Goal: Information Seeking & Learning: Learn about a topic

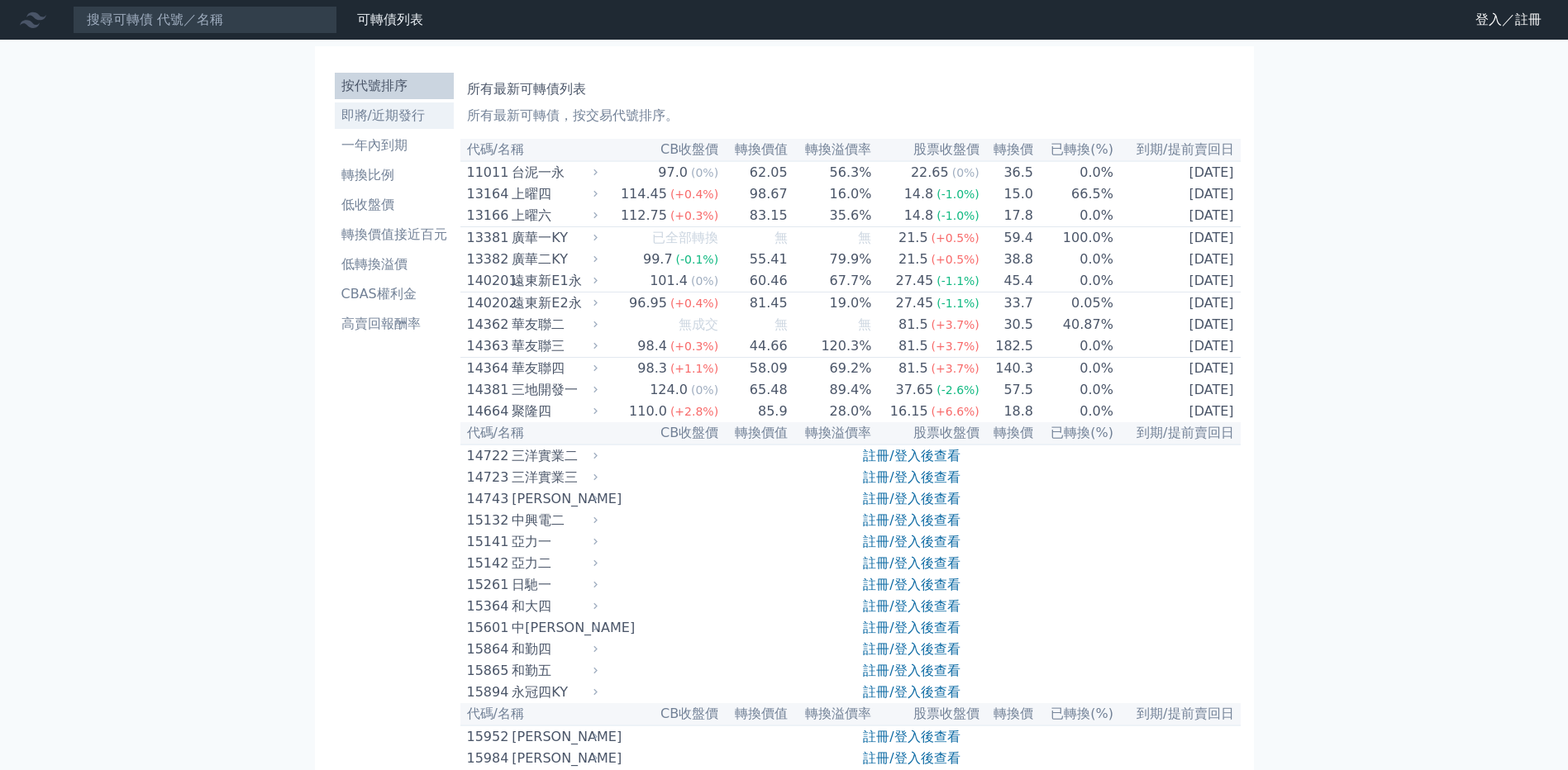
click at [363, 123] on li "即將/近期發行" at bounding box center [394, 116] width 119 height 20
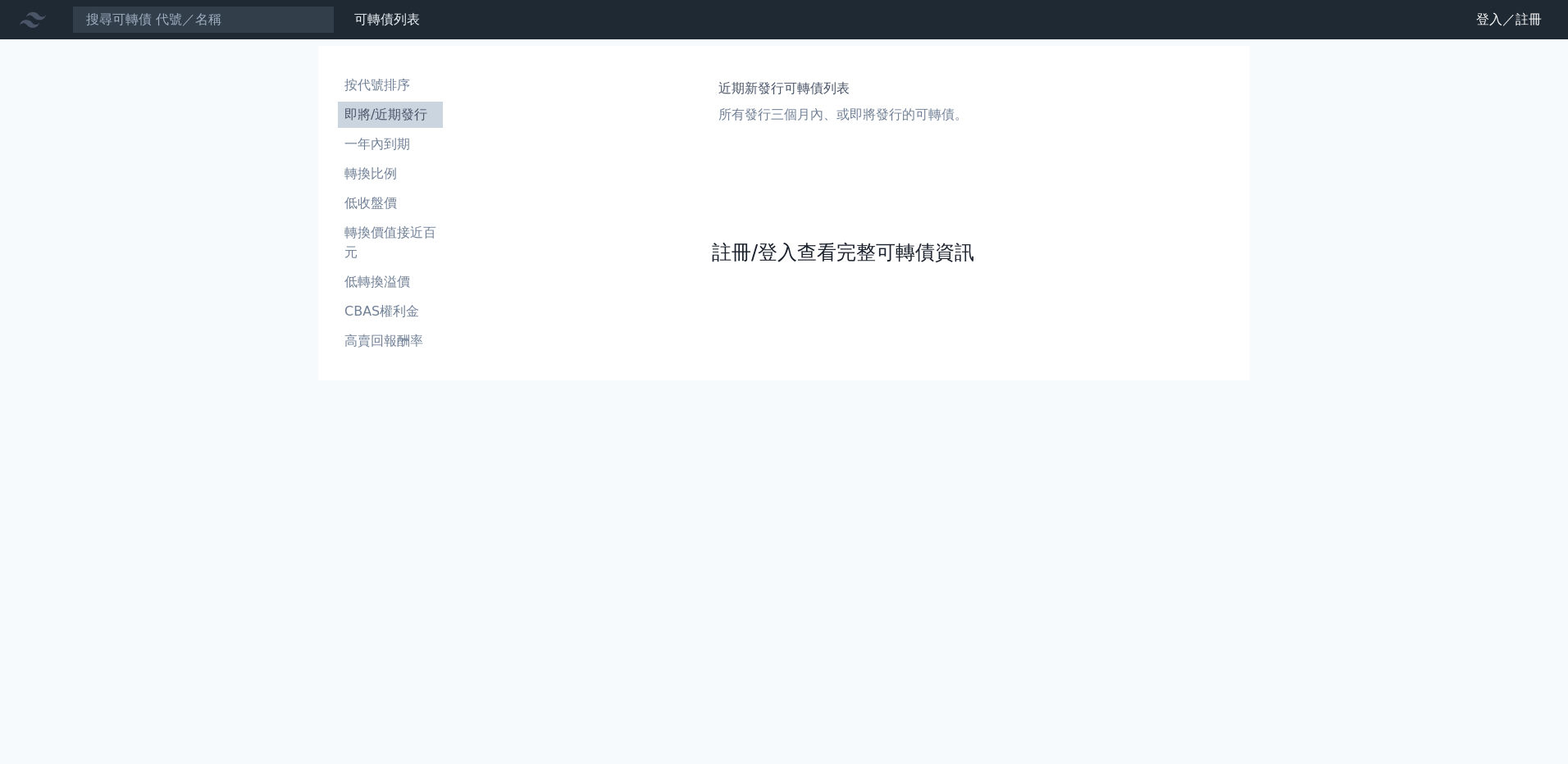
click at [877, 261] on link "註冊/登入查看完整可轉債資訊" at bounding box center [843, 252] width 262 height 26
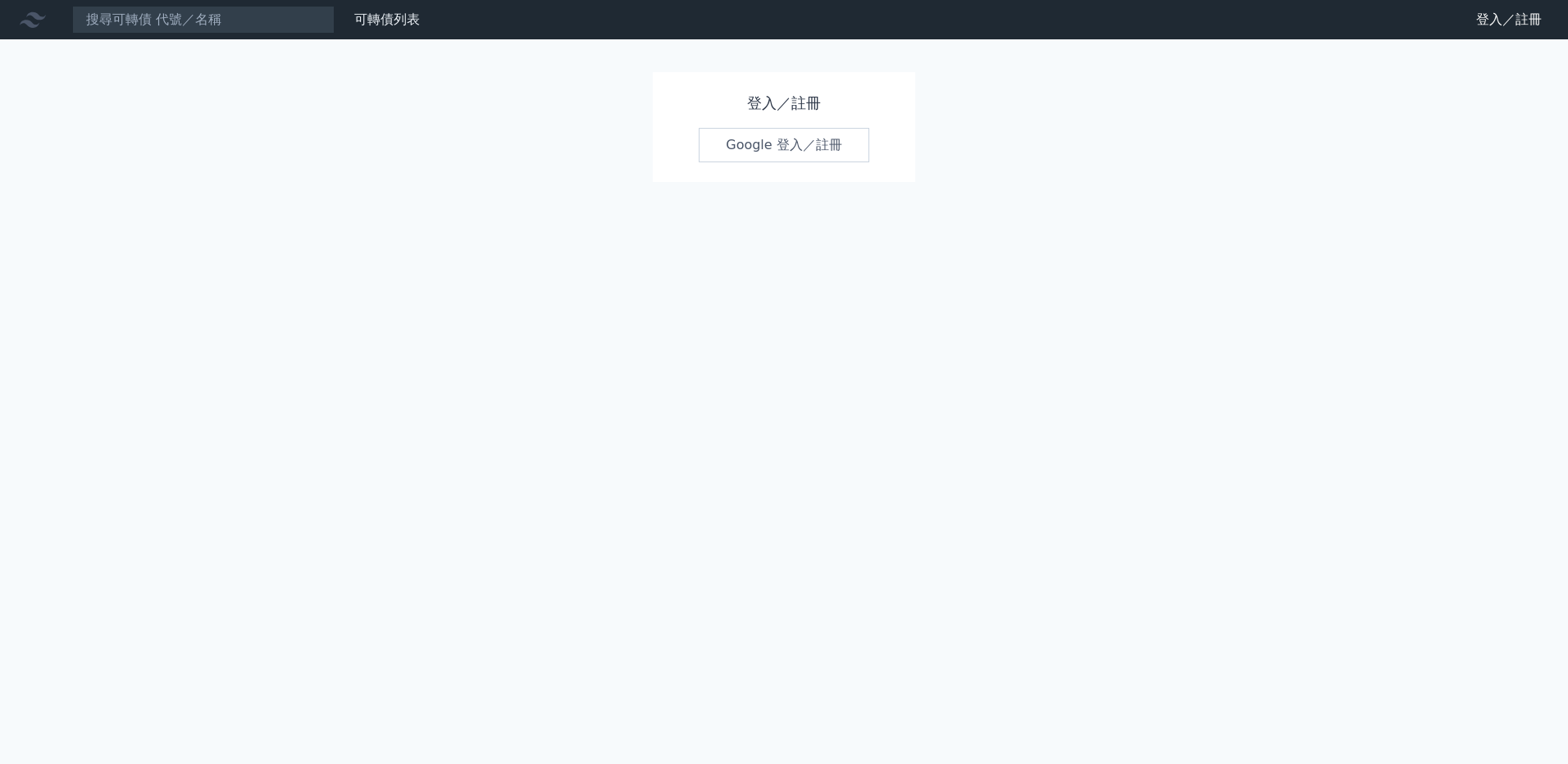
click at [819, 149] on link "Google 登入／註冊" at bounding box center [784, 145] width 171 height 34
